Goal: Task Accomplishment & Management: Complete application form

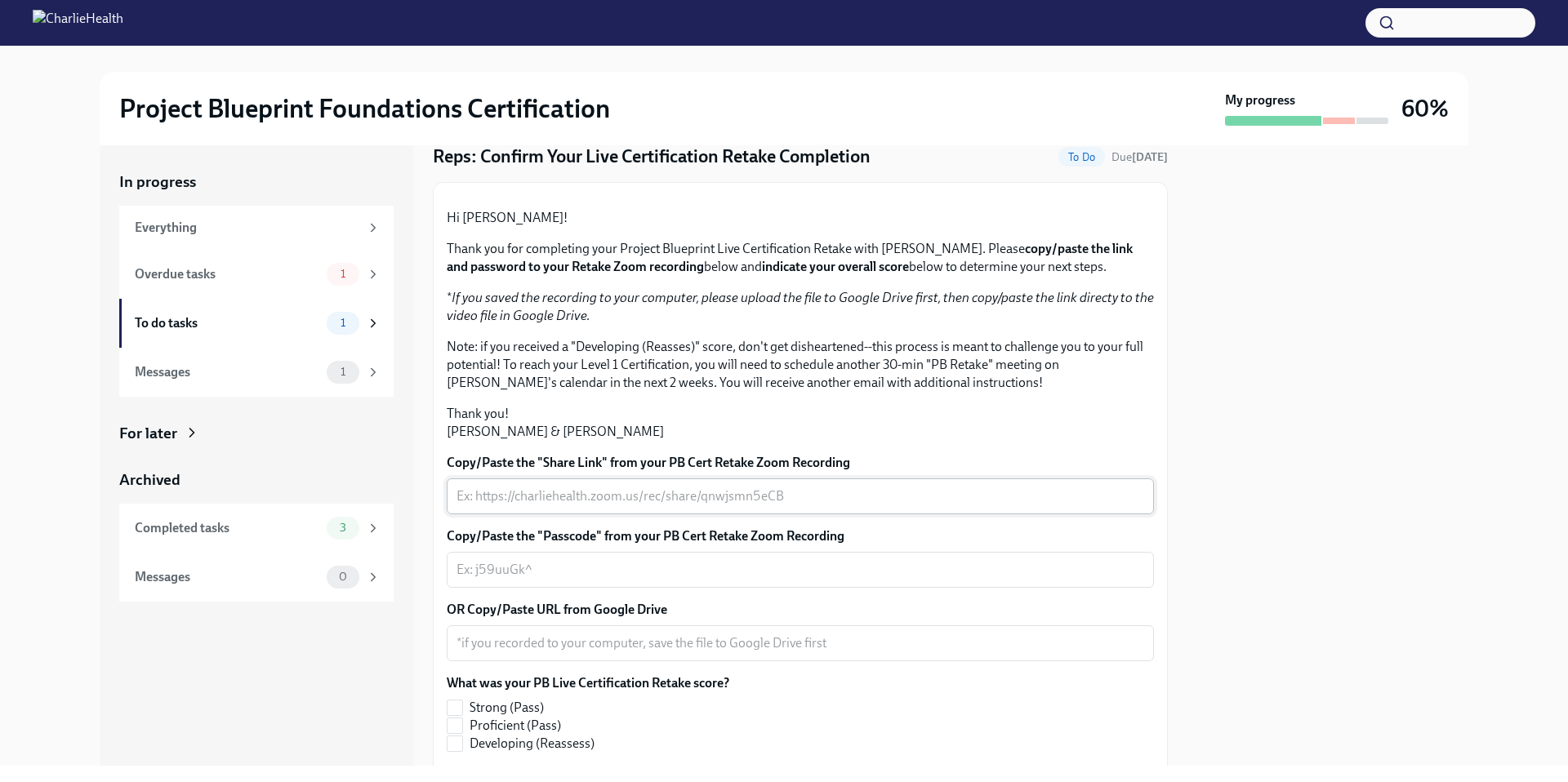
scroll to position [334, 0]
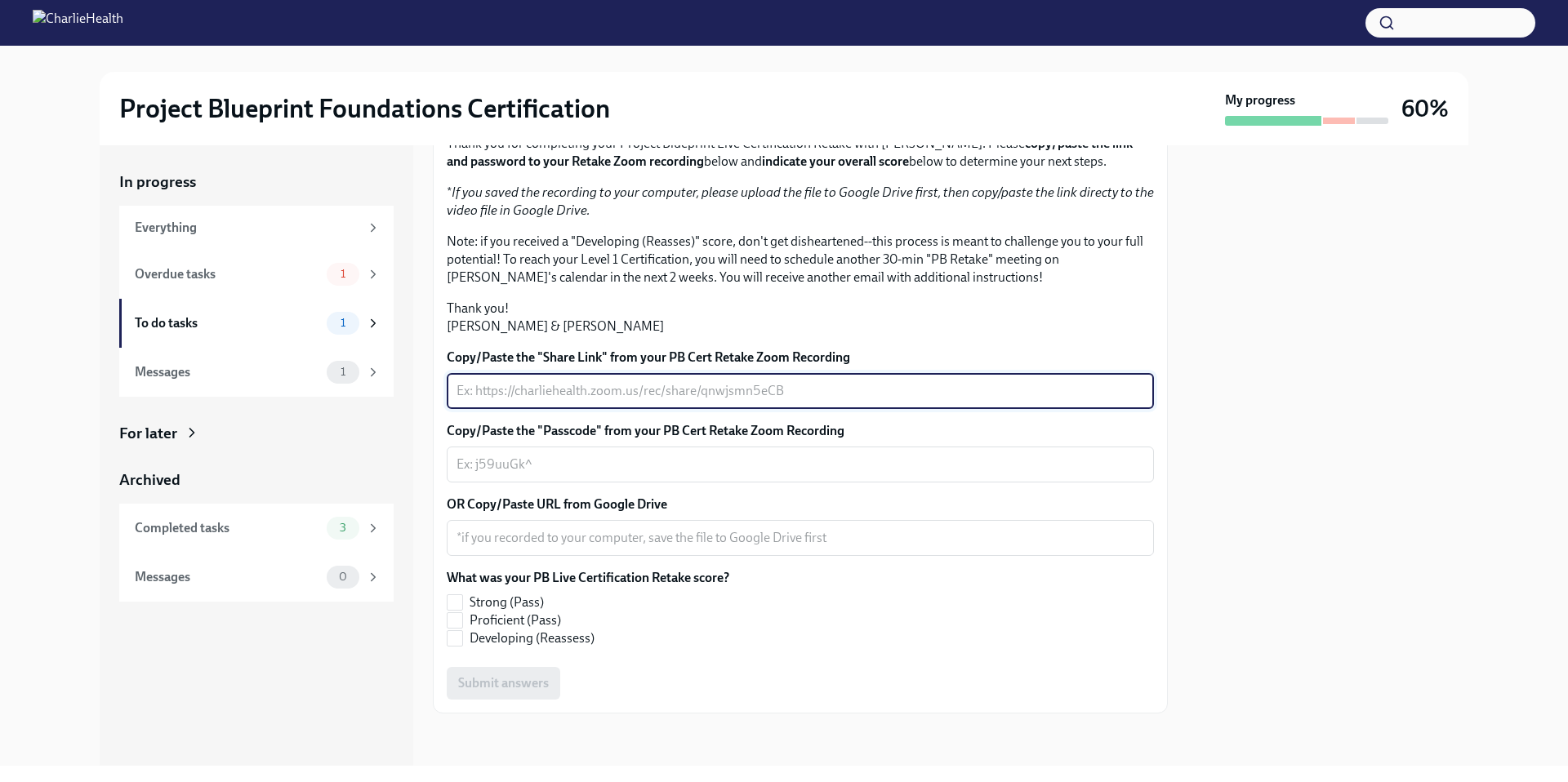
paste textarea "[URL][DOMAIN_NAME]"
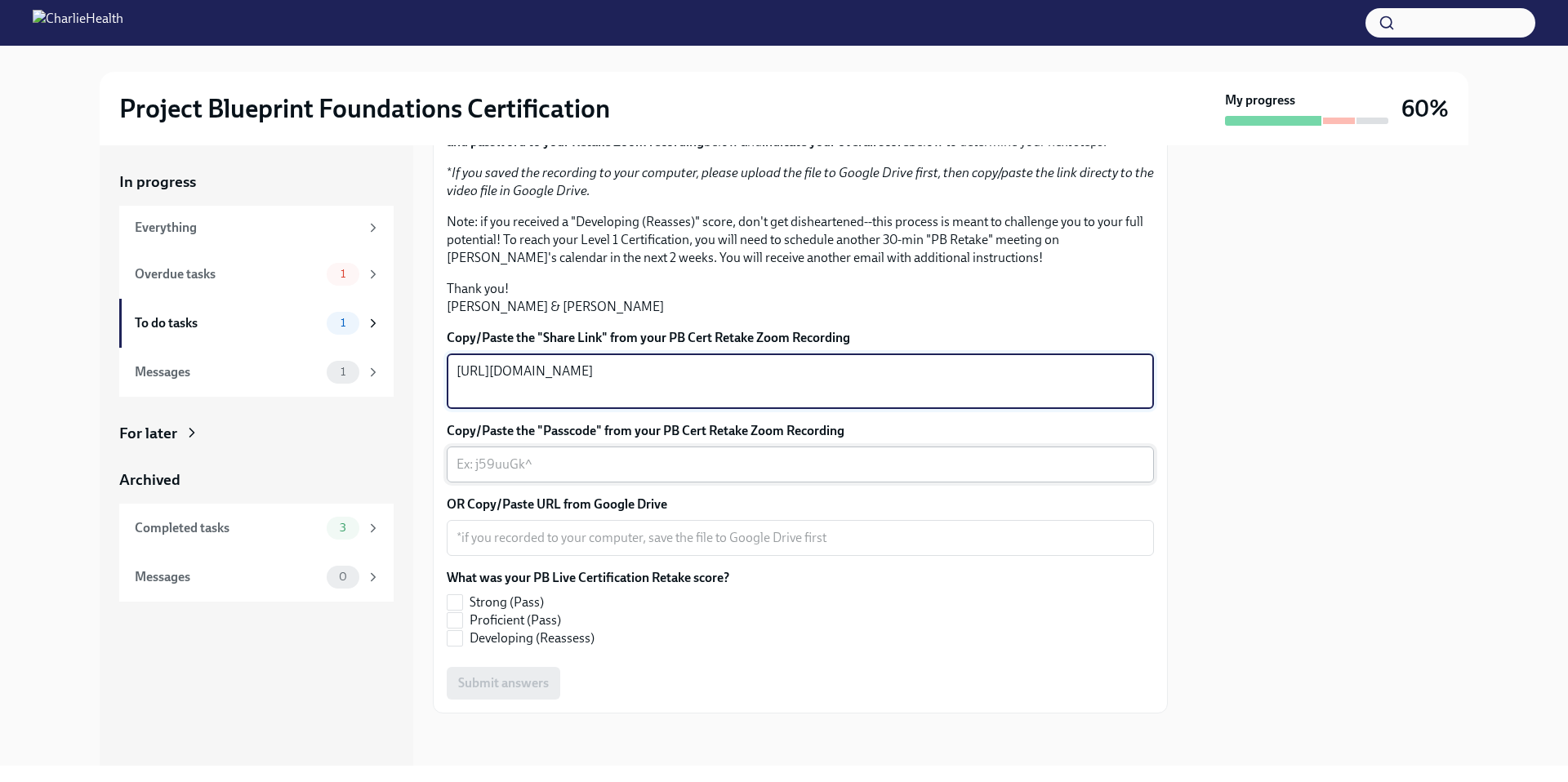
type textarea "[URL][DOMAIN_NAME]"
click at [532, 471] on div "x ​" at bounding box center [801, 464] width 707 height 36
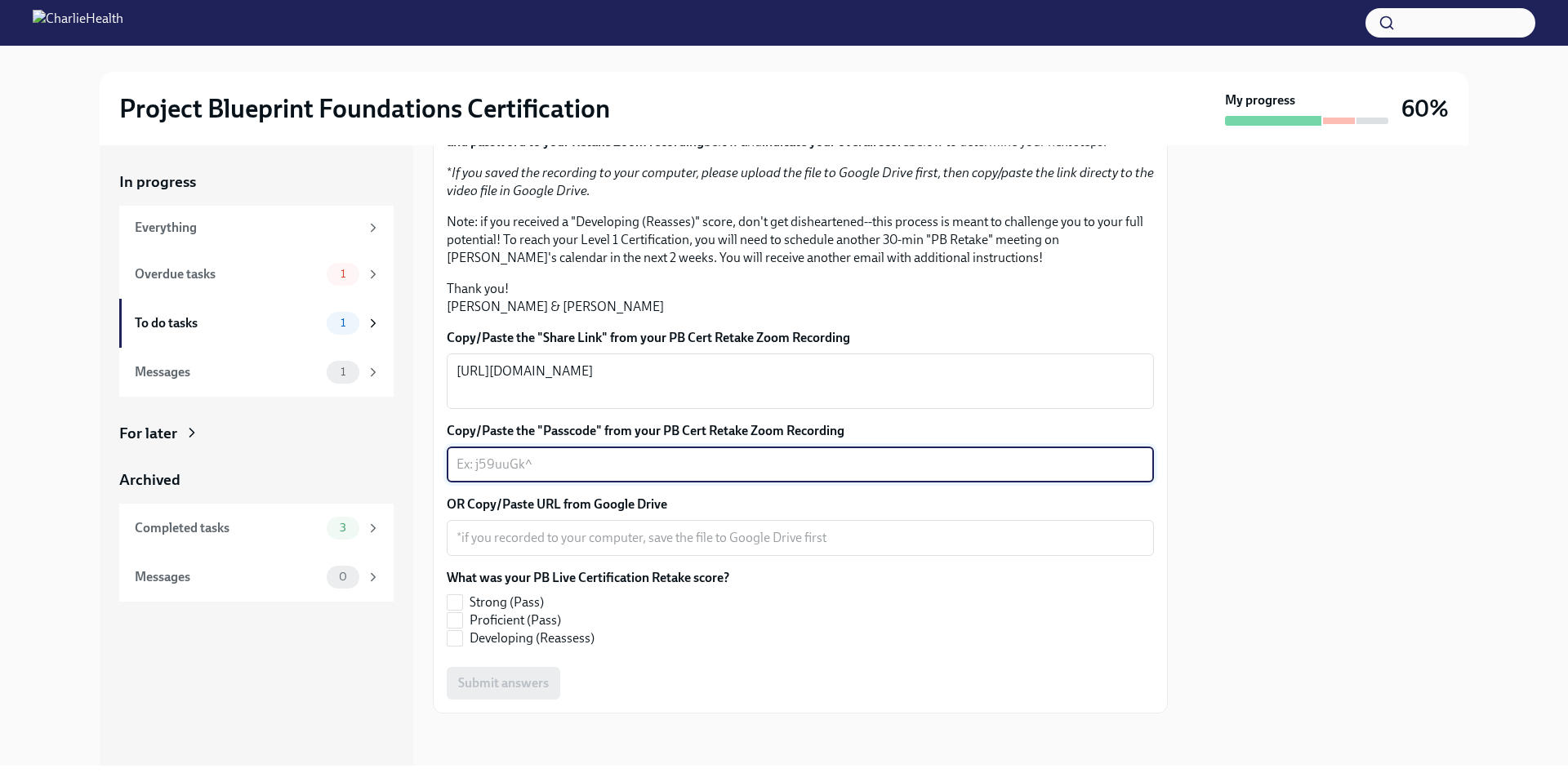
paste textarea "Jv2*M7CH"
type textarea "Jv2*M7CH"
click at [465, 611] on label "Strong (Pass)" at bounding box center [582, 603] width 269 height 18
click at [462, 610] on input "Strong (Pass)" at bounding box center [455, 603] width 15 height 15
checkbox input "true"
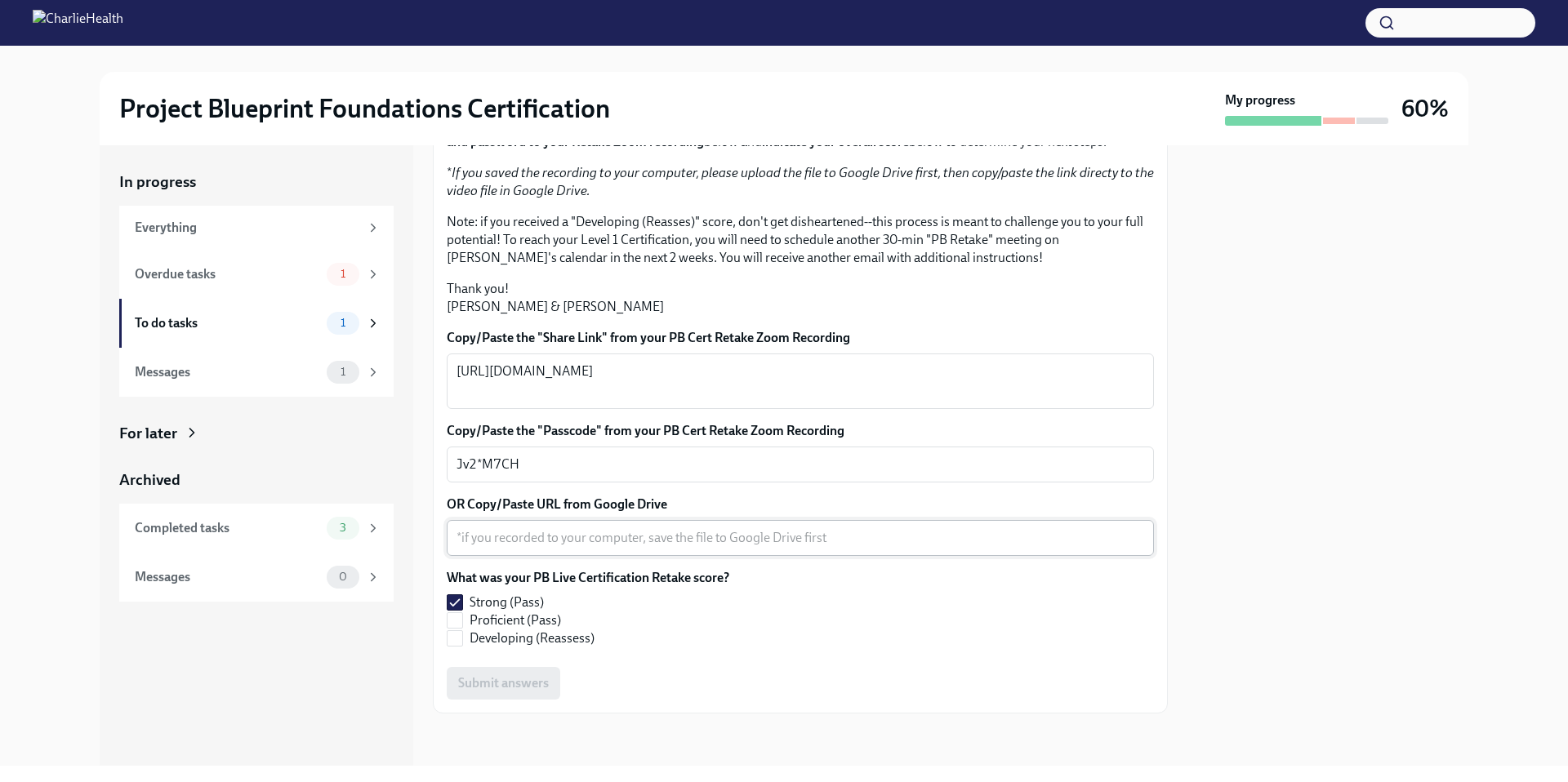
click at [526, 548] on textarea "OR Copy/Paste URL from Google Drive" at bounding box center [800, 537] width 687 height 19
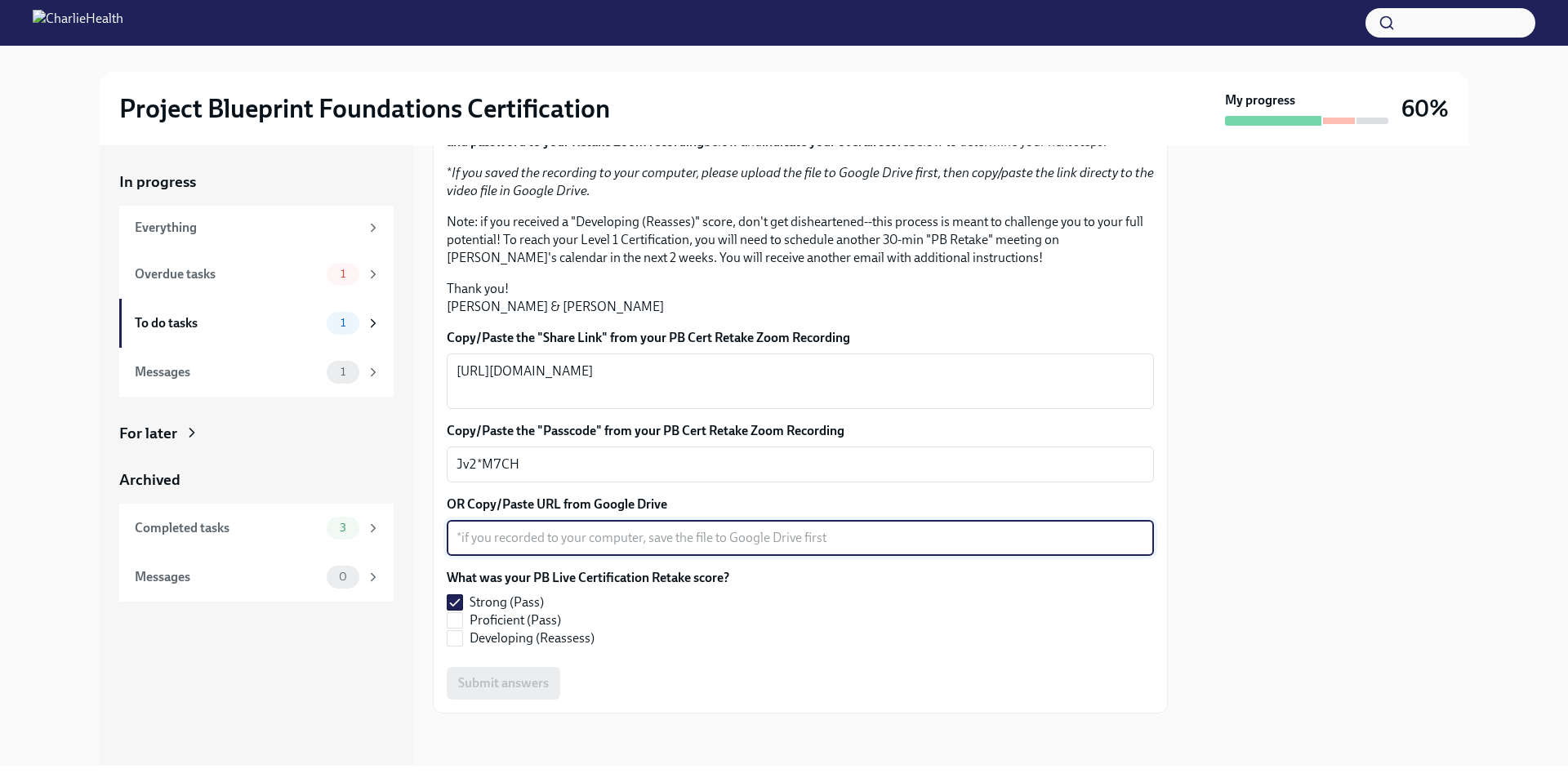
paste textarea "Jv2*M7CH"
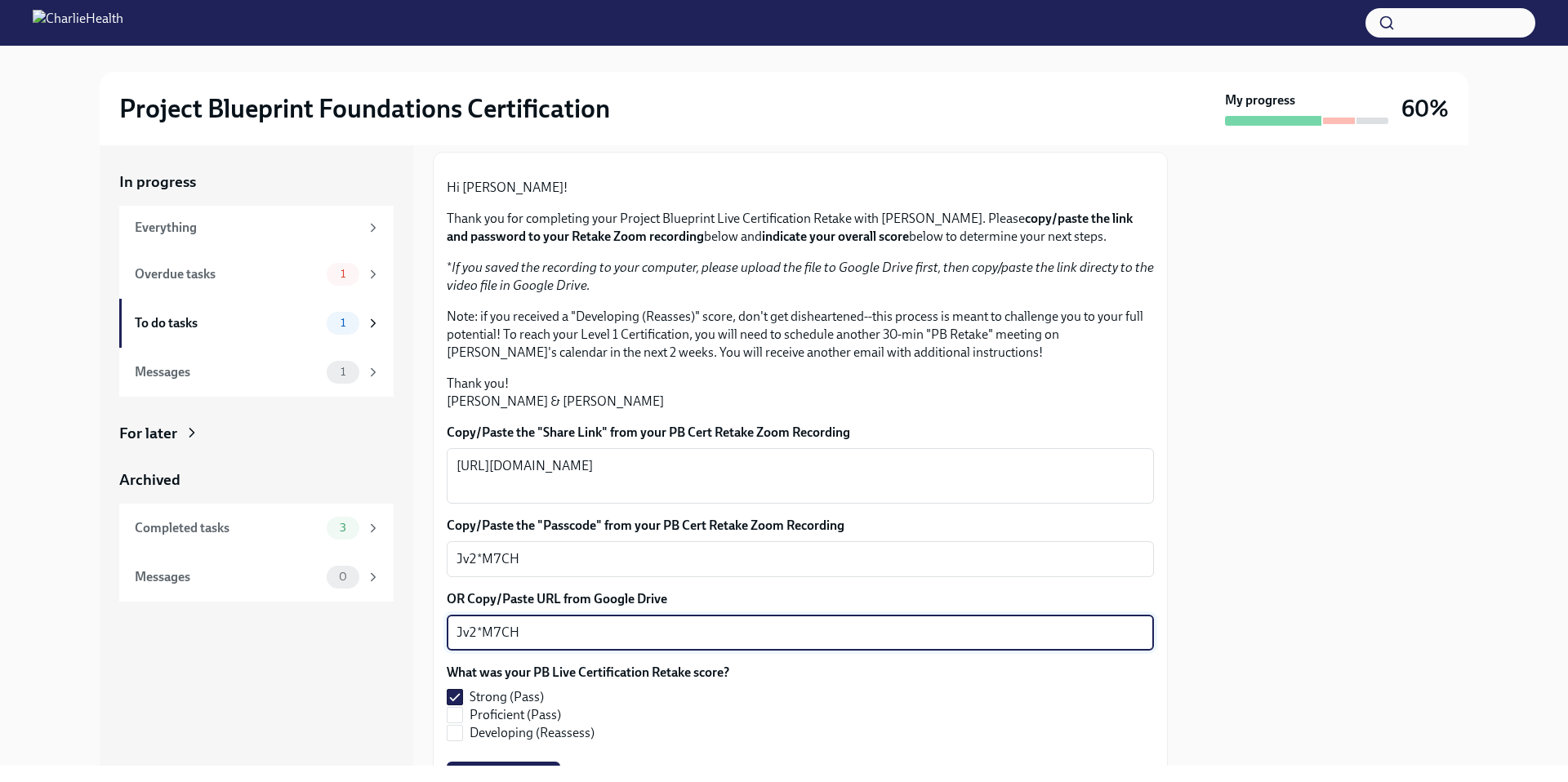
scroll to position [55, 0]
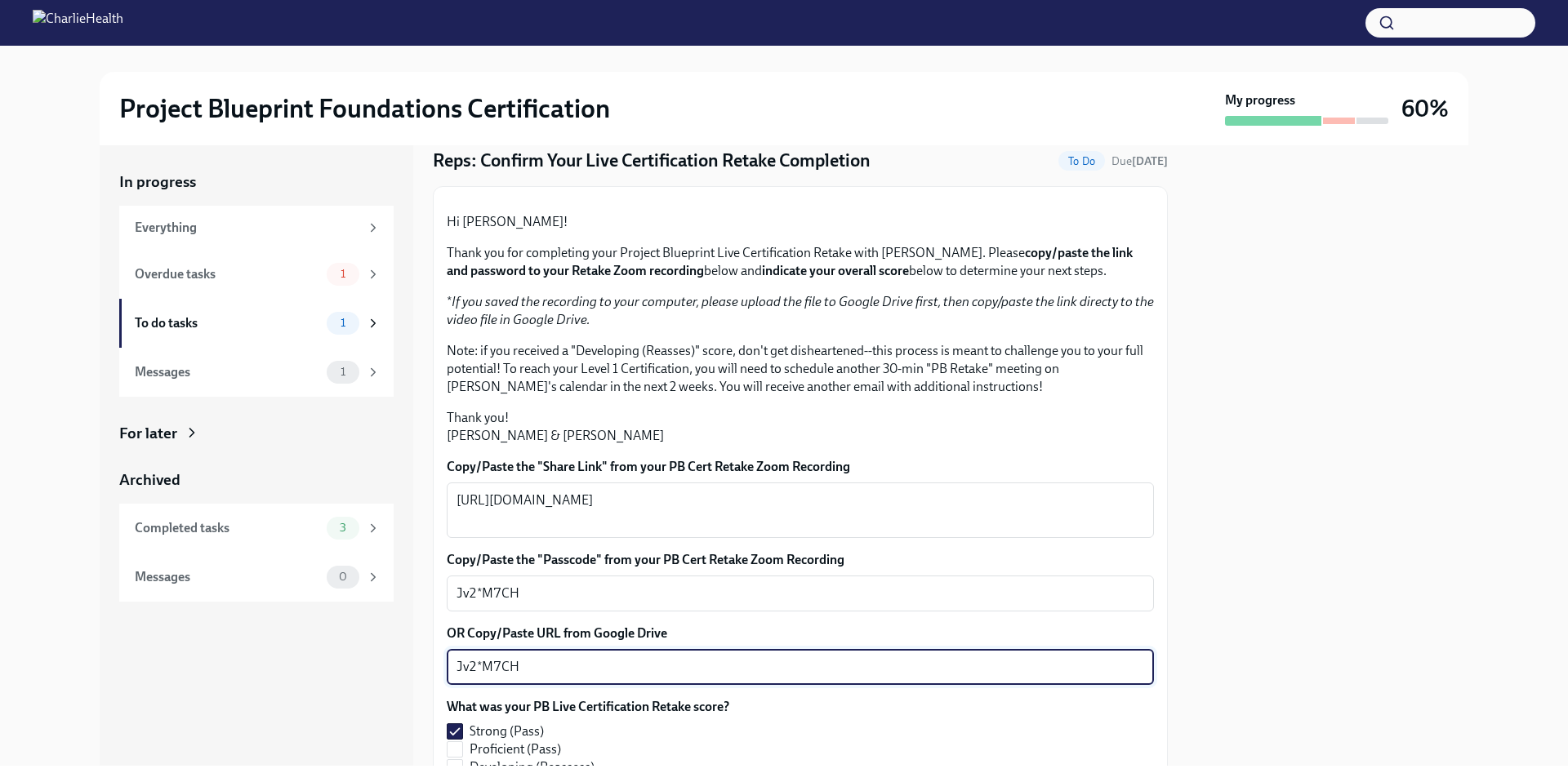
type textarea "Jv2*M7CH"
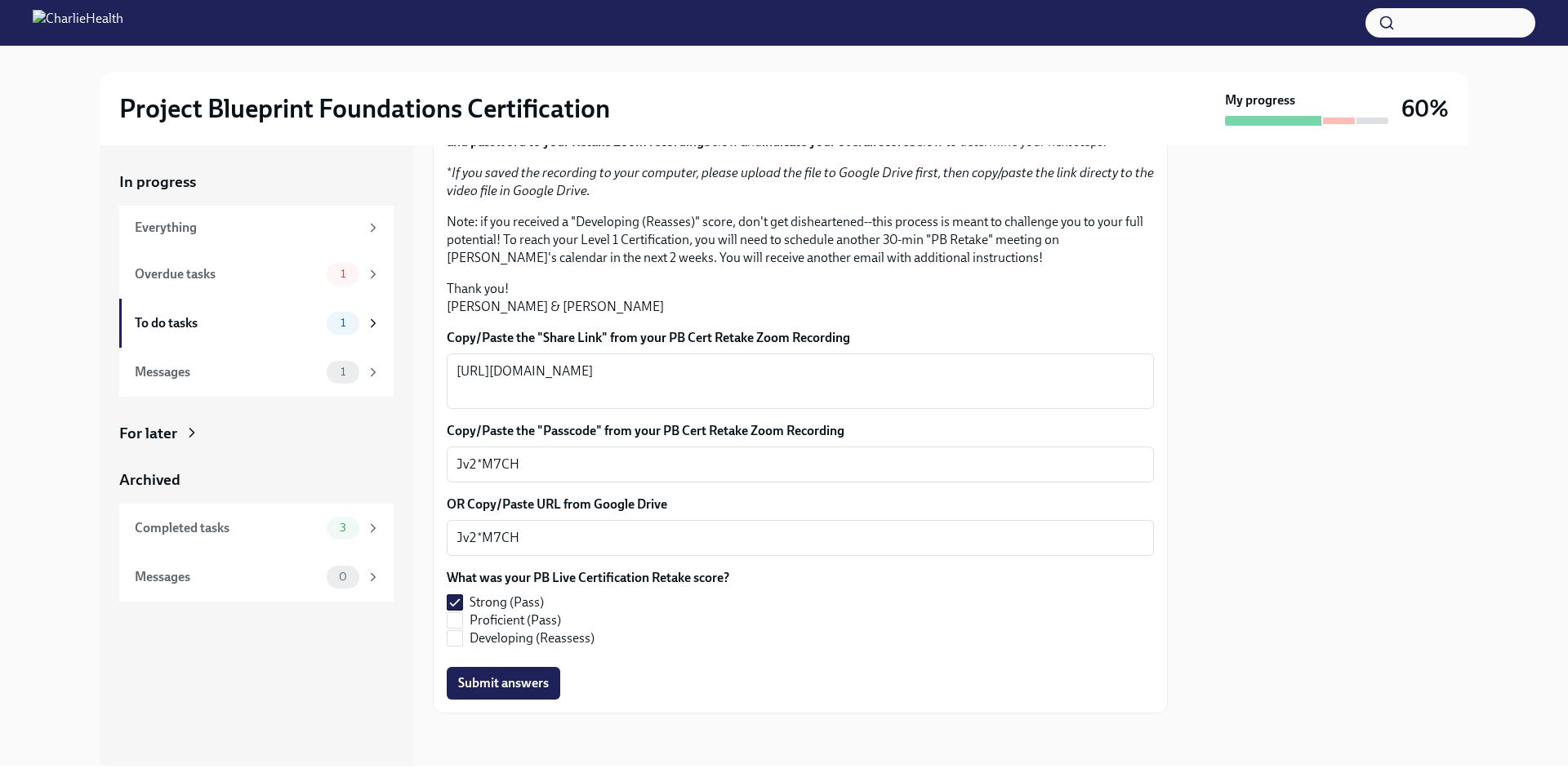
scroll to position [354, 0]
click at [513, 684] on span "Submit answers" at bounding box center [503, 683] width 91 height 17
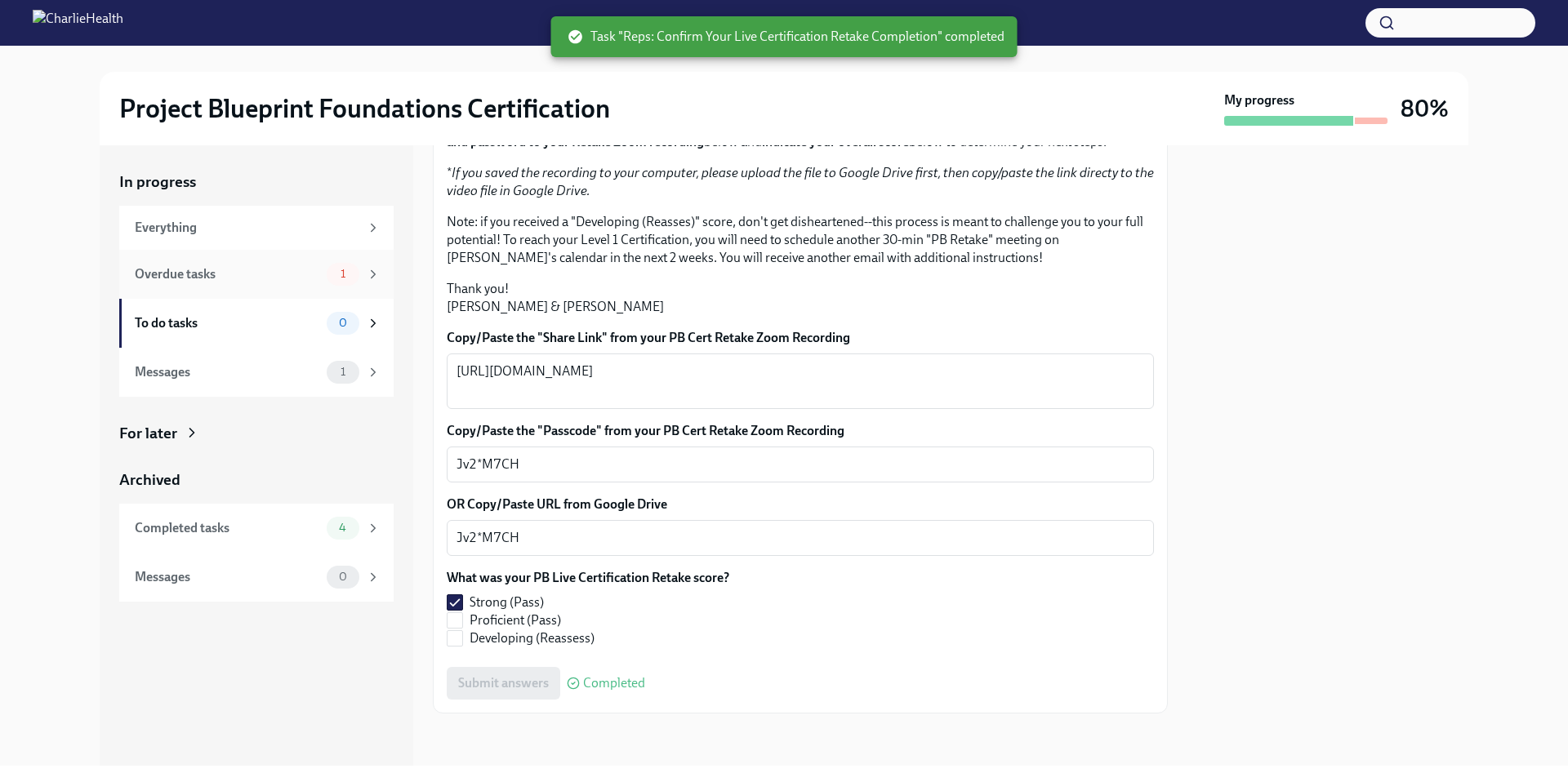
click at [308, 281] on div "Overdue tasks" at bounding box center [227, 274] width 186 height 18
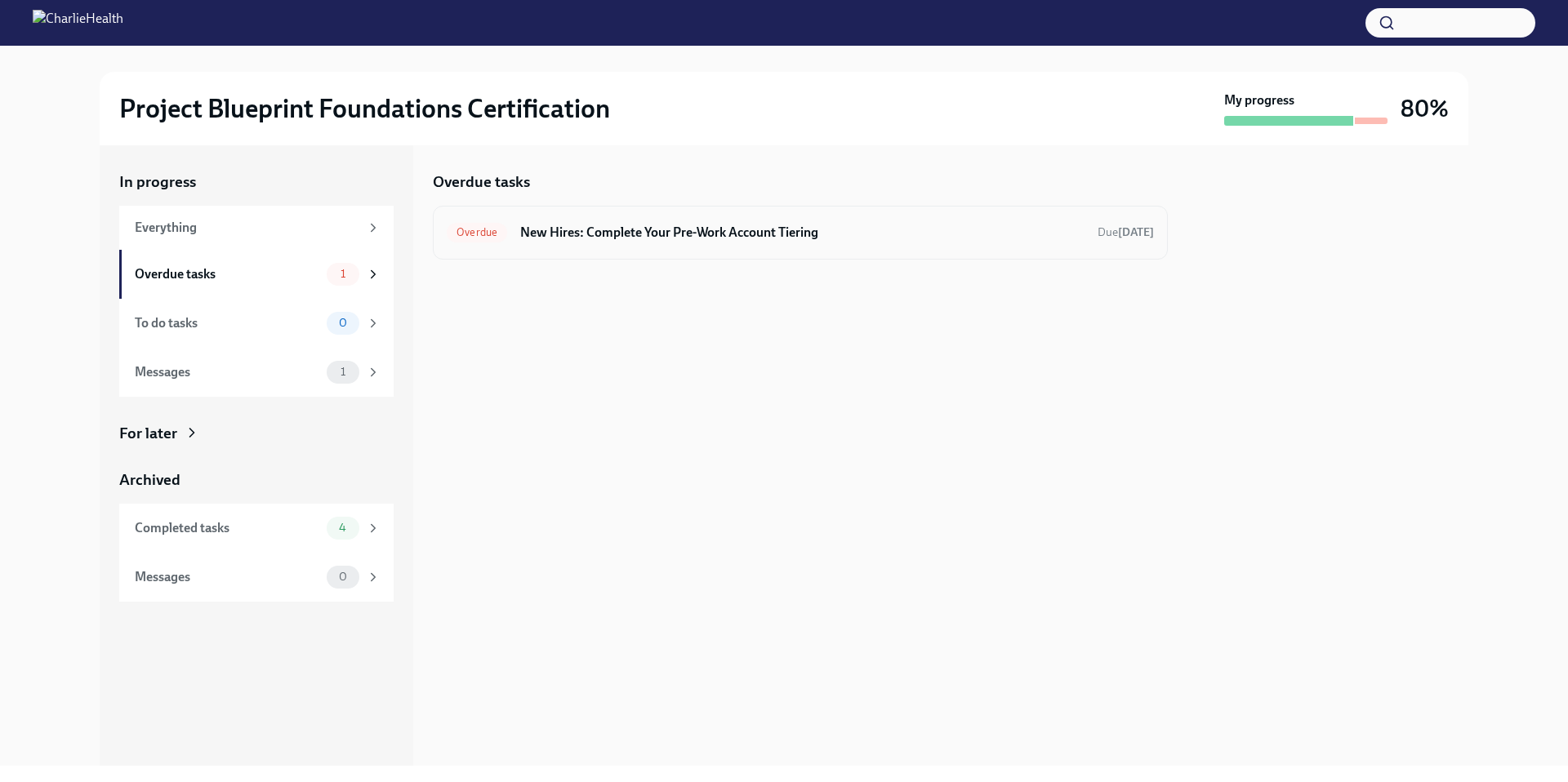
click at [534, 238] on h6 "New Hires: Complete Your Pre-Work Account Tiering" at bounding box center [802, 232] width 564 height 18
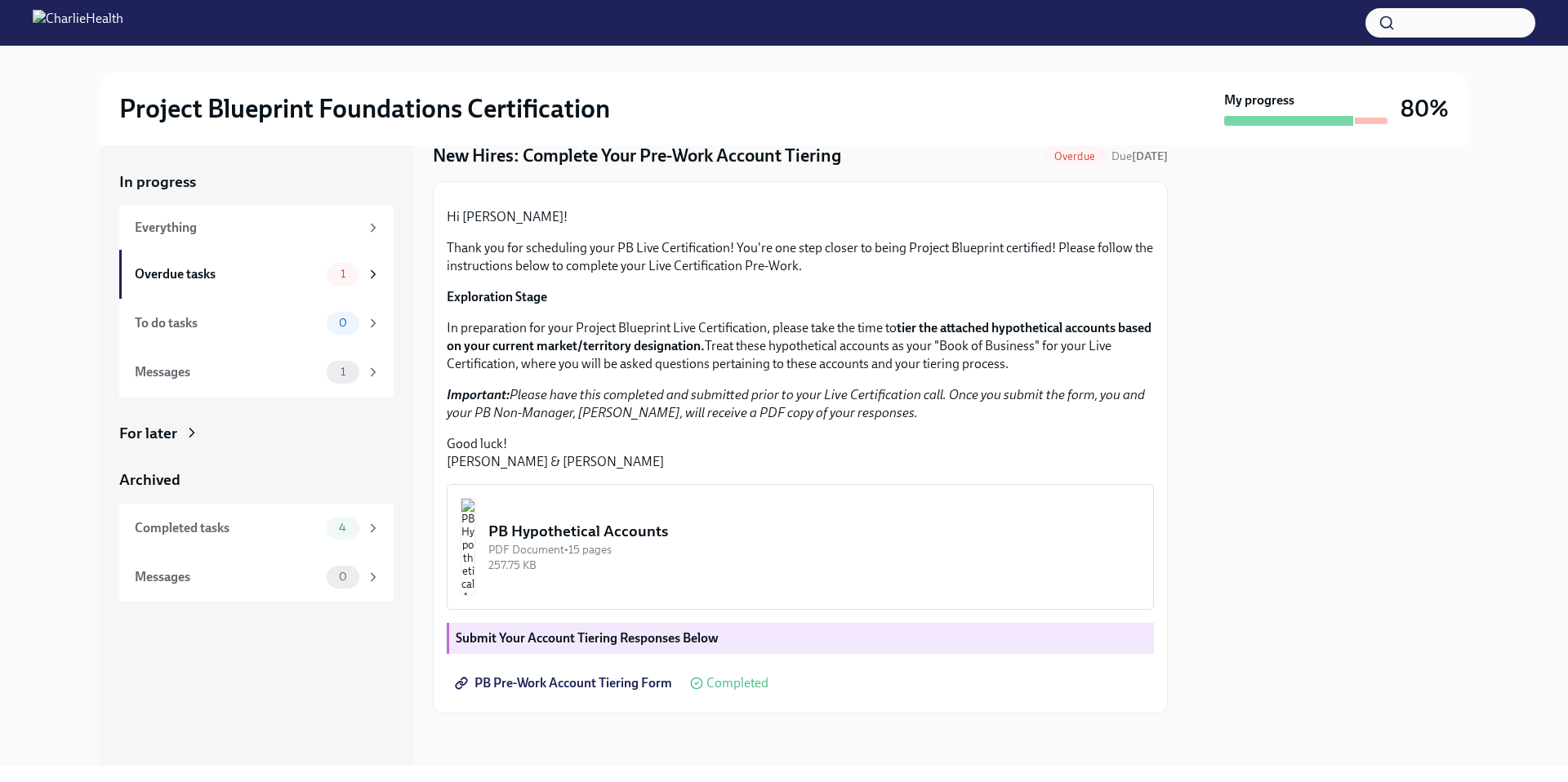
scroll to position [230, 0]
click at [774, 534] on div "PB Hypothetical Accounts" at bounding box center [814, 531] width 652 height 21
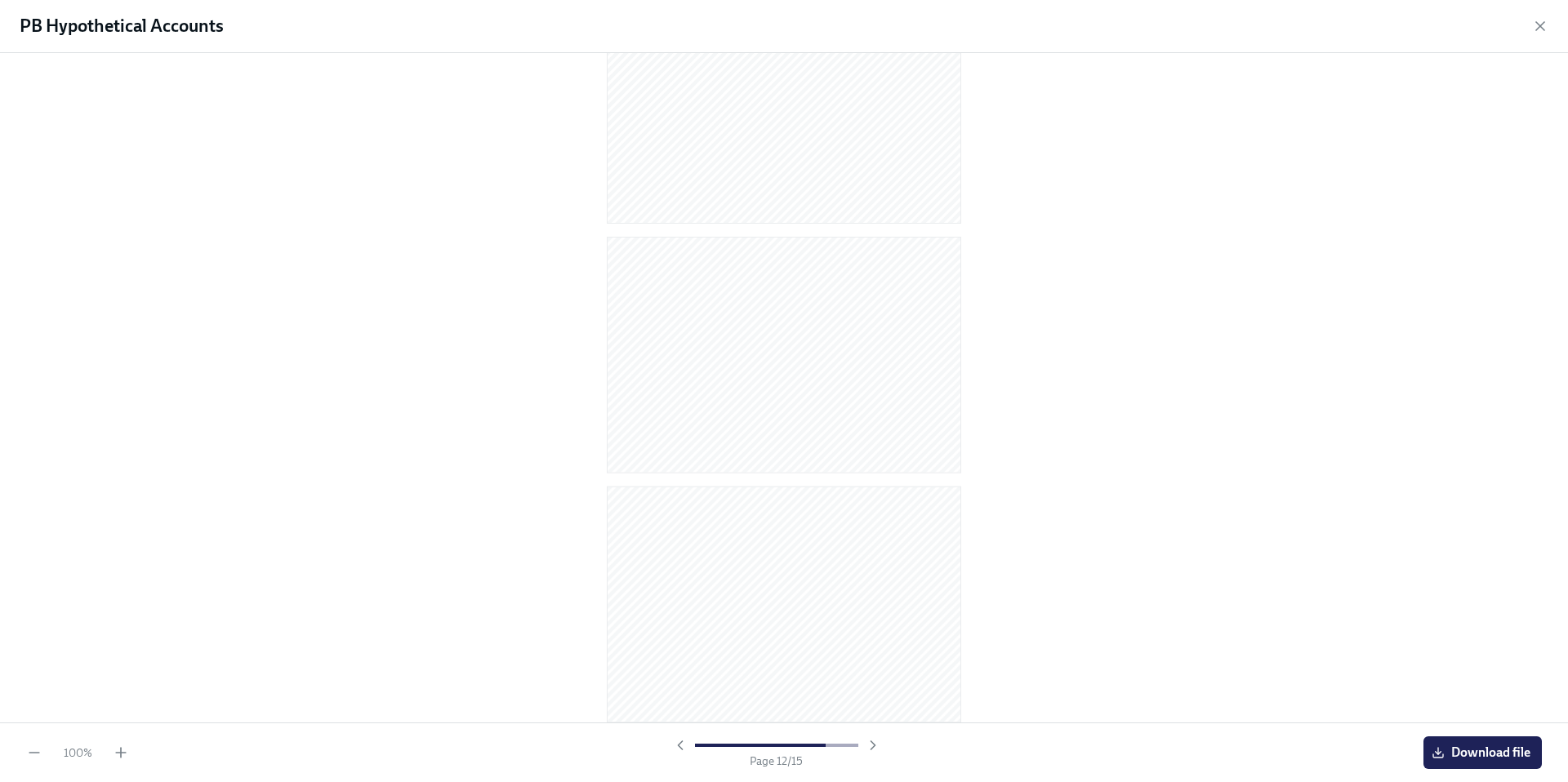
scroll to position [3087, 0]
click at [1538, 23] on icon "button" at bounding box center [1540, 26] width 17 height 17
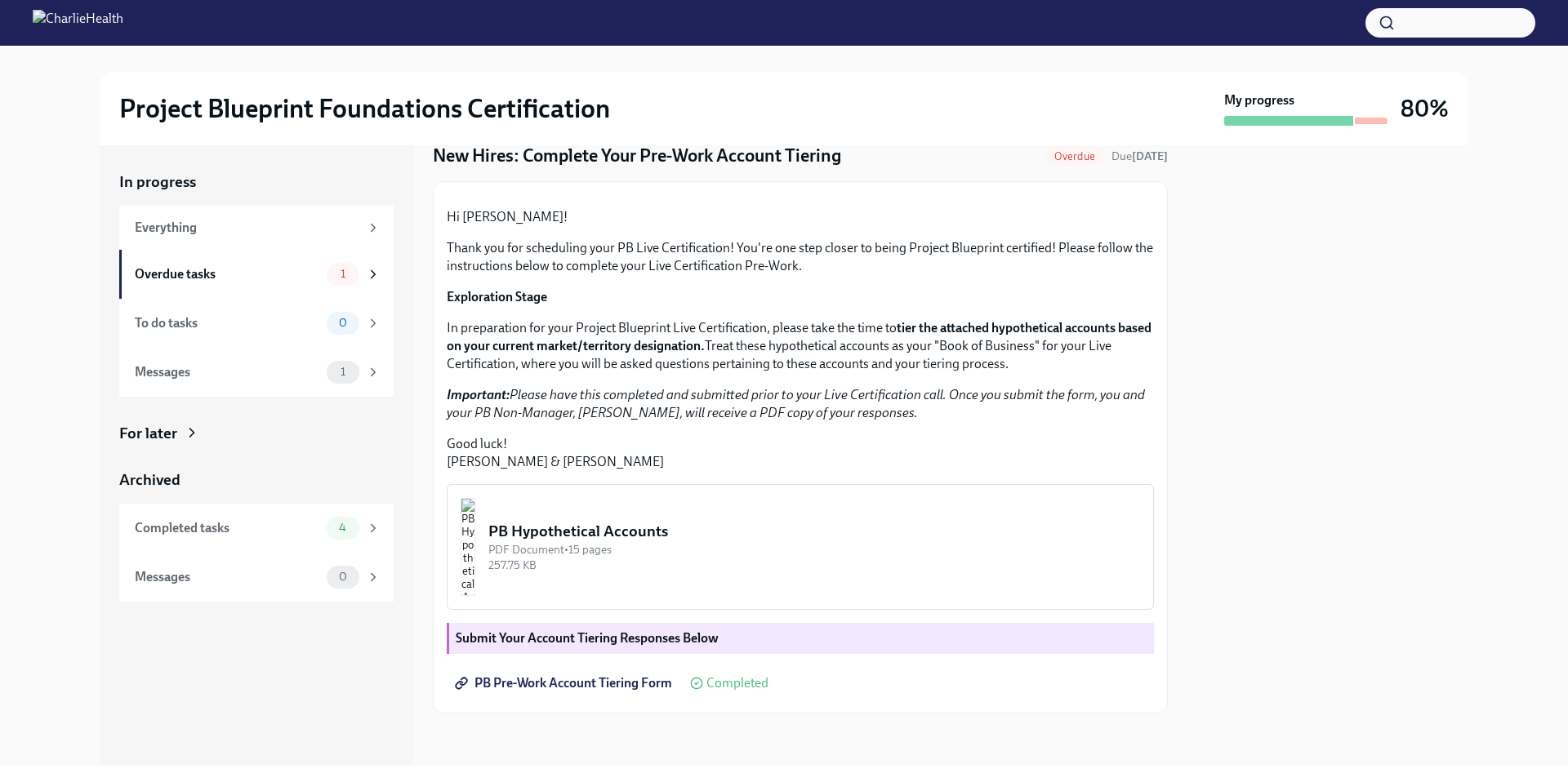
click at [728, 678] on span "Completed" at bounding box center [737, 683] width 62 height 13
click at [641, 640] on strong "Submit Your Account Tiering Responses Below" at bounding box center [587, 638] width 263 height 16
click at [626, 677] on span "PB Pre-Work Account Tiering Form" at bounding box center [565, 683] width 214 height 17
click at [312, 278] on div "Overdue tasks" at bounding box center [227, 274] width 186 height 18
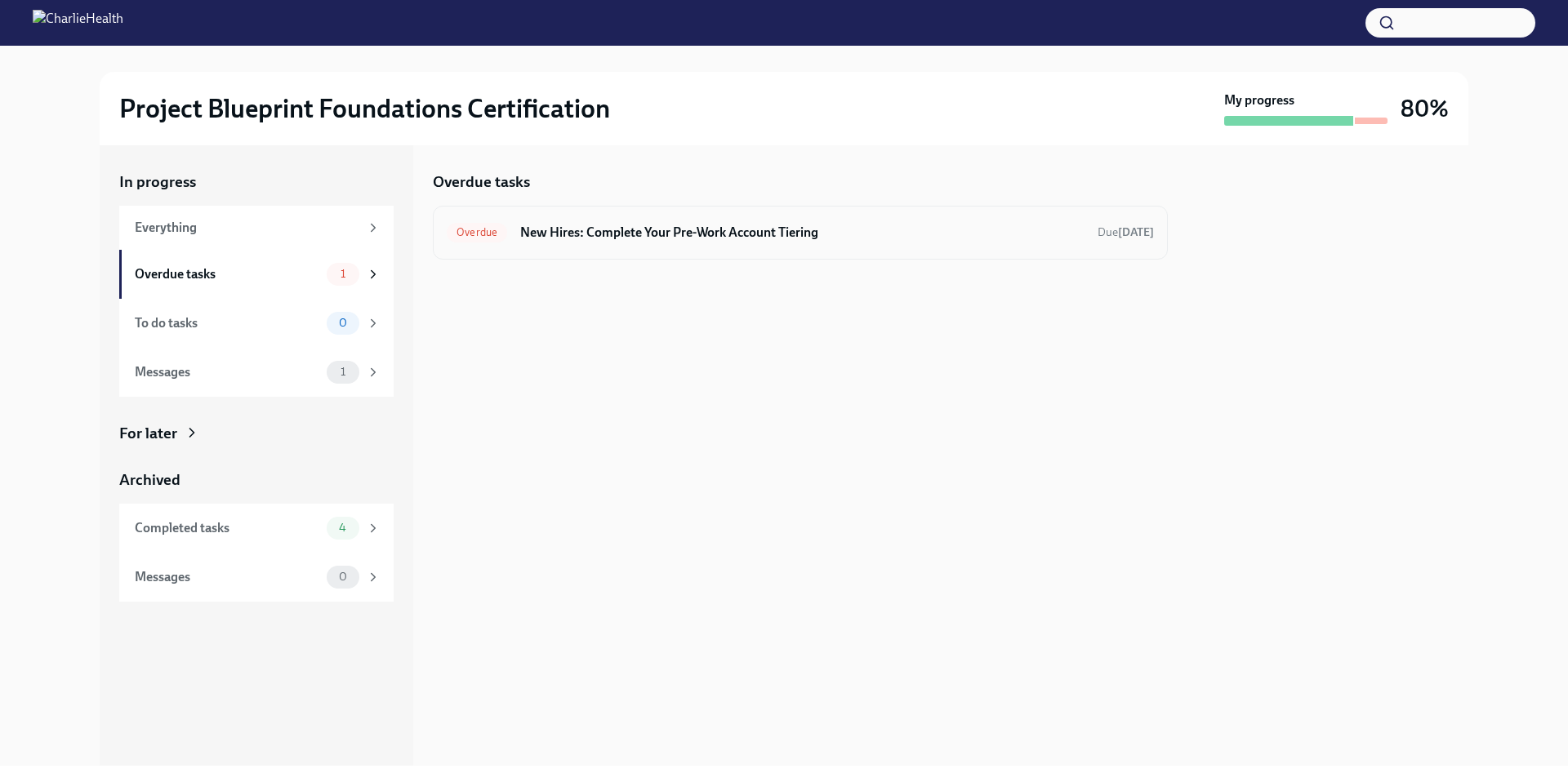
click at [845, 223] on h6 "New Hires: Complete Your Pre-Work Account Tiering" at bounding box center [802, 232] width 564 height 18
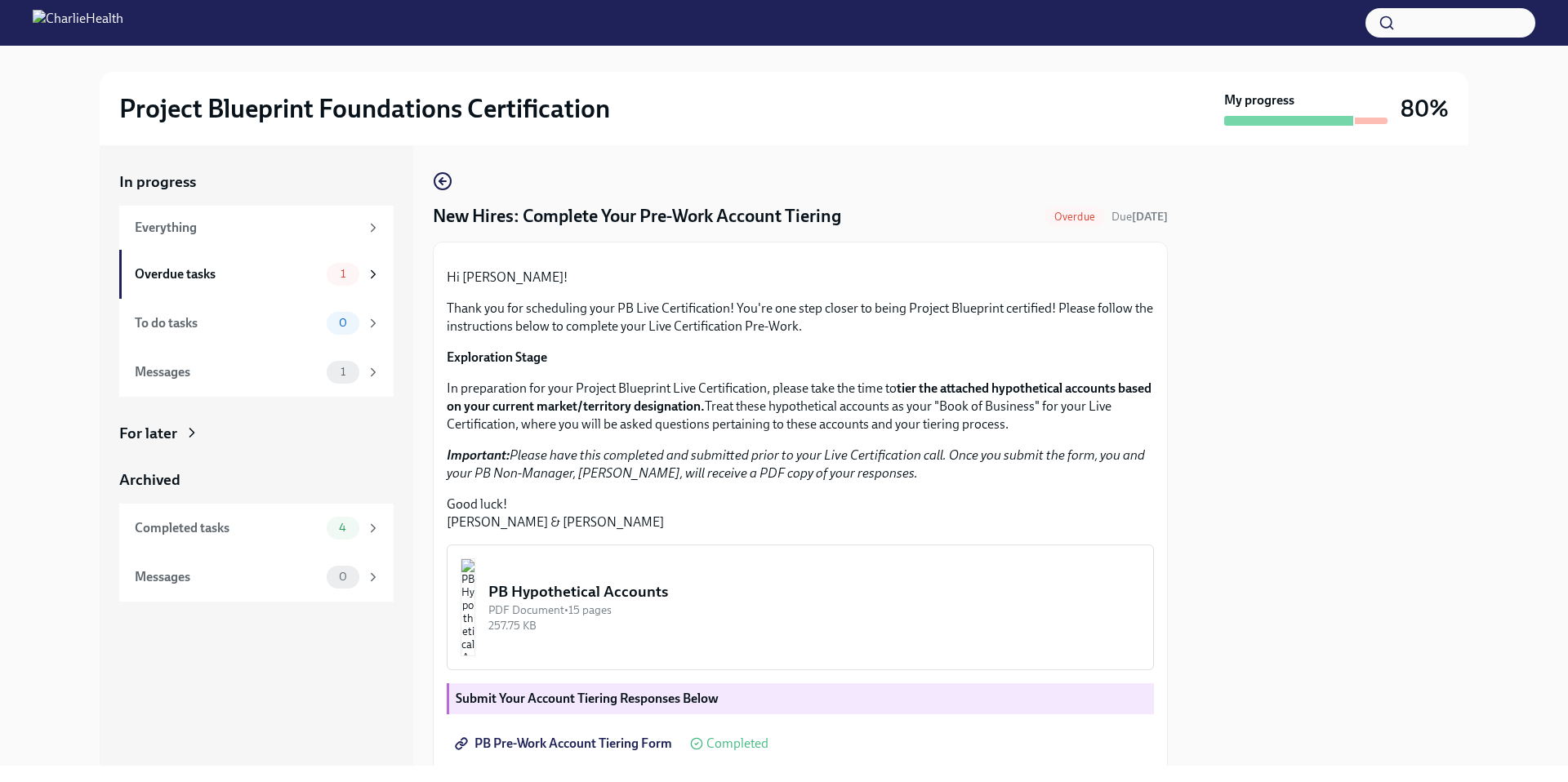
click at [1063, 216] on span "Overdue" at bounding box center [1074, 216] width 61 height 12
click at [451, 183] on icon "button" at bounding box center [443, 181] width 19 height 19
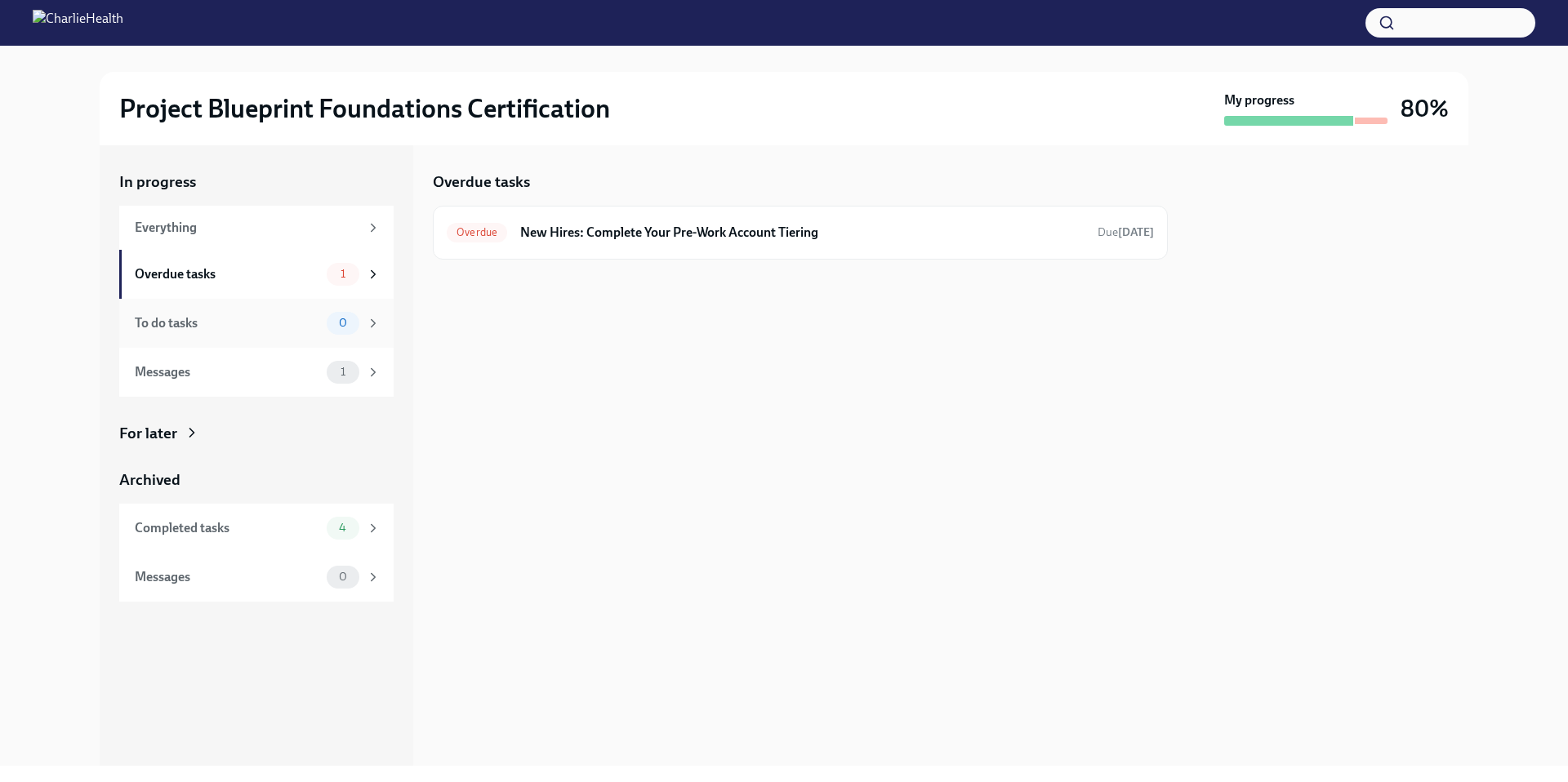
click at [360, 328] on div "0" at bounding box center [353, 324] width 54 height 23
click at [686, 245] on link "Overdue section" at bounding box center [684, 245] width 91 height 16
click at [312, 289] on div "Overdue tasks 1" at bounding box center [256, 274] width 275 height 49
click at [312, 324] on div "To do tasks" at bounding box center [227, 323] width 186 height 18
click at [314, 515] on div "Completed tasks 4" at bounding box center [256, 529] width 275 height 49
